Goal: Find specific page/section: Find specific page/section

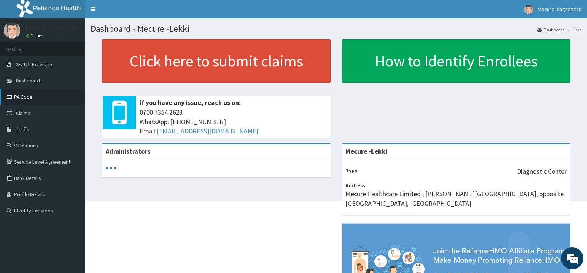
click at [23, 101] on link "PA Code" at bounding box center [42, 97] width 85 height 16
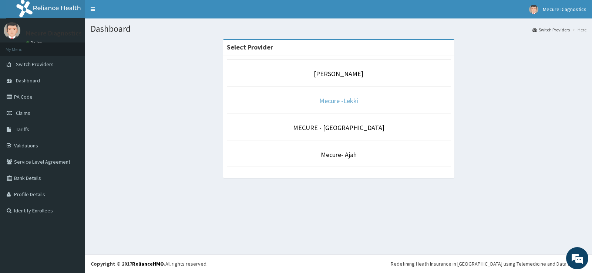
click at [334, 102] on link "Mecure -Lekki" at bounding box center [338, 101] width 39 height 9
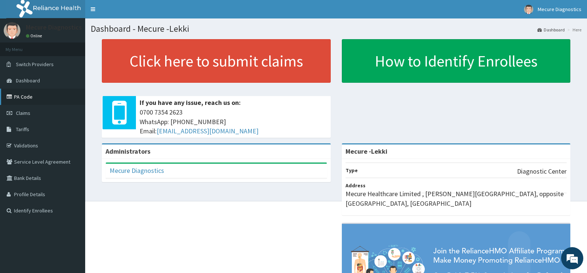
click at [20, 103] on link "PA Code" at bounding box center [42, 97] width 85 height 16
